Goal: Information Seeking & Learning: Check status

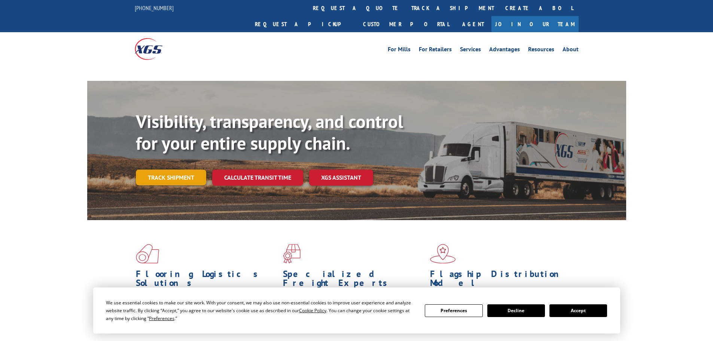
click at [159, 170] on link "Track shipment" at bounding box center [171, 178] width 70 height 16
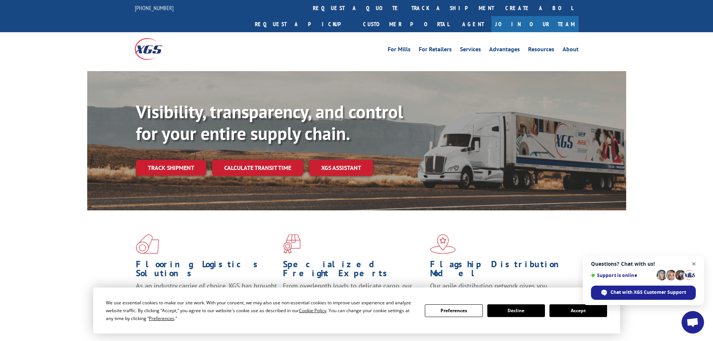
click at [696, 264] on span "Close chat" at bounding box center [694, 263] width 9 height 9
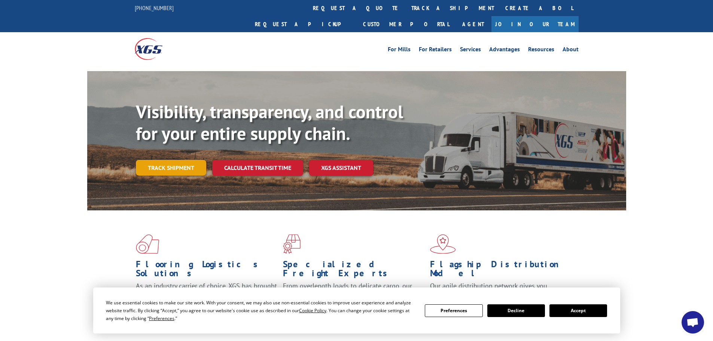
click at [170, 160] on link "Track shipment" at bounding box center [171, 168] width 70 height 16
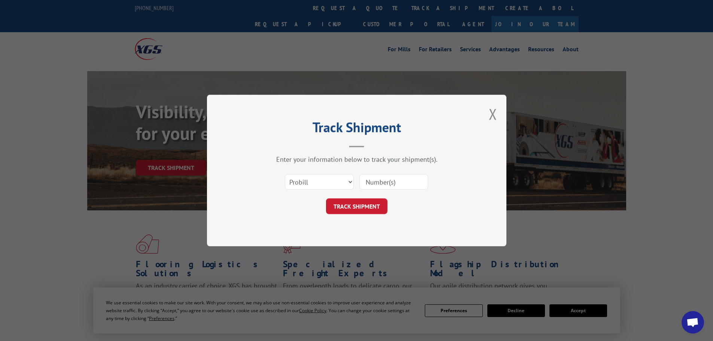
click at [418, 184] on input at bounding box center [393, 182] width 69 height 16
paste input "431825235245"
type input "431825235245"
click at [351, 208] on button "TRACK SHIPMENT" at bounding box center [356, 206] width 61 height 16
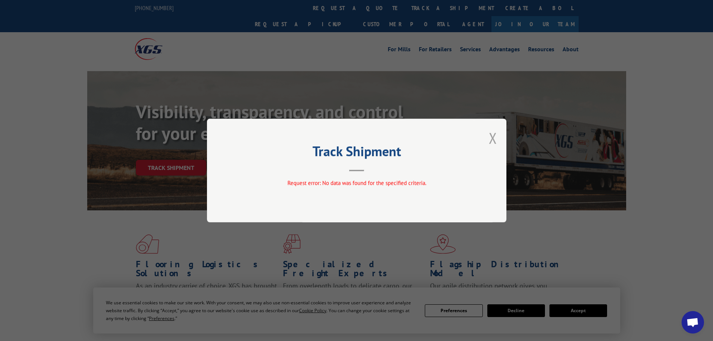
click at [494, 138] on button "Close modal" at bounding box center [493, 138] width 8 height 20
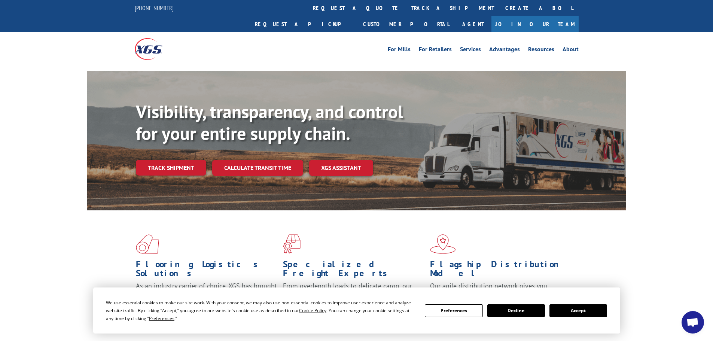
click at [529, 312] on button "Decline" at bounding box center [517, 310] width 58 height 13
